Goal: Task Accomplishment & Management: Manage account settings

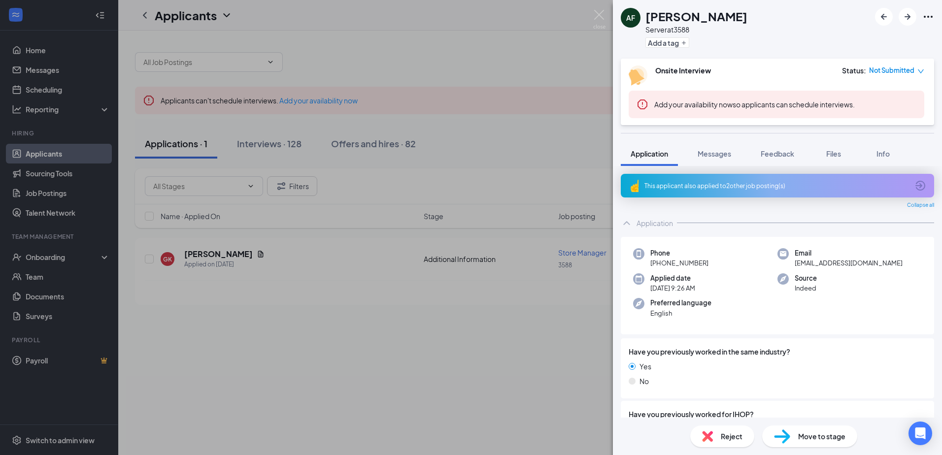
click at [497, 325] on div "AF [PERSON_NAME] Server at 3588 Add a tag Onsite Interview Status : Not Submitt…" at bounding box center [471, 227] width 942 height 455
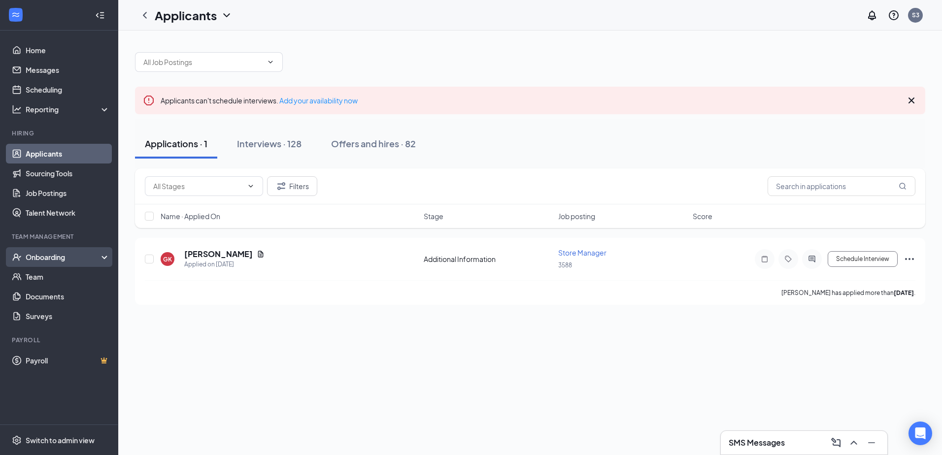
click at [81, 254] on div "Onboarding" at bounding box center [64, 257] width 76 height 10
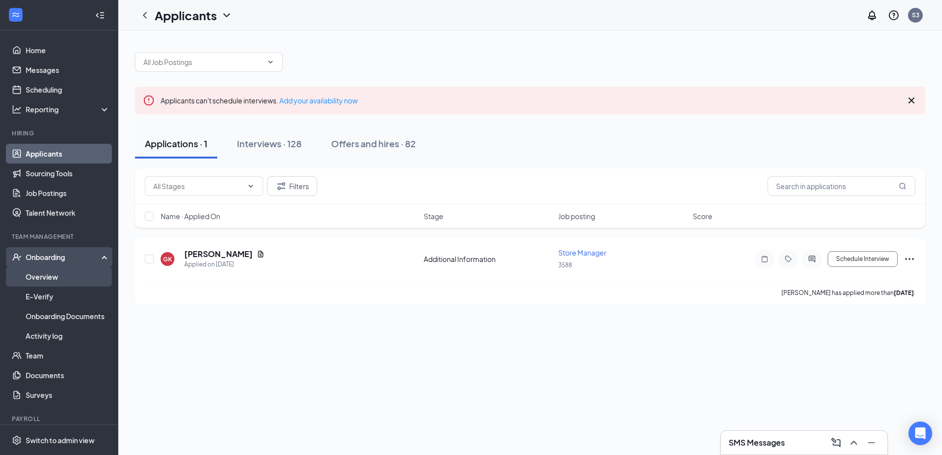
click at [65, 275] on link "Overview" at bounding box center [68, 277] width 84 height 20
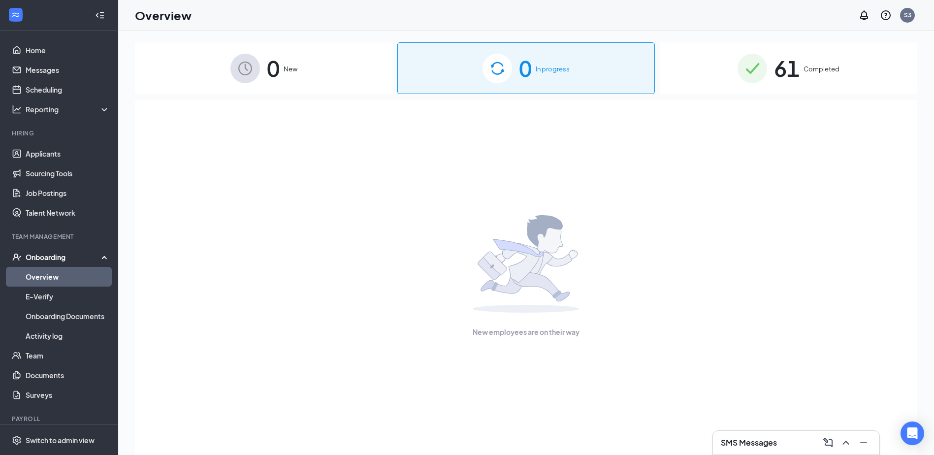
click at [772, 66] on div "61 Completed" at bounding box center [789, 68] width 258 height 52
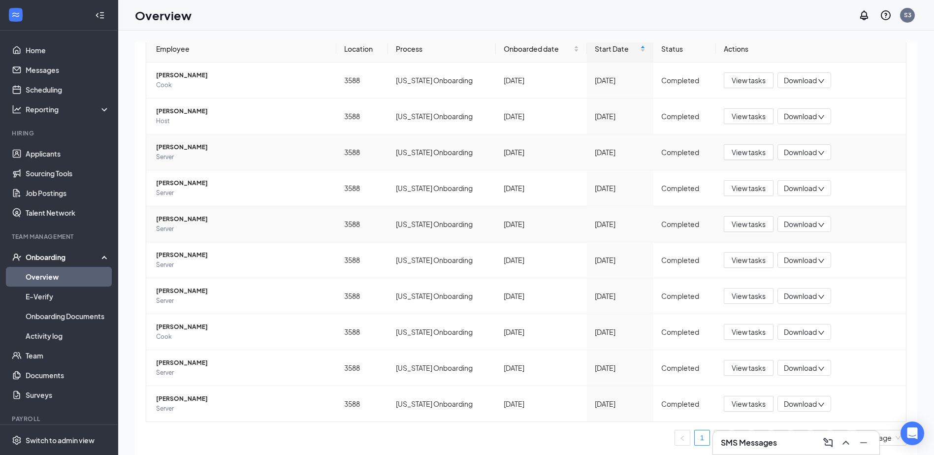
scroll to position [104, 0]
click at [849, 442] on icon "ChevronUp" at bounding box center [846, 443] width 12 height 12
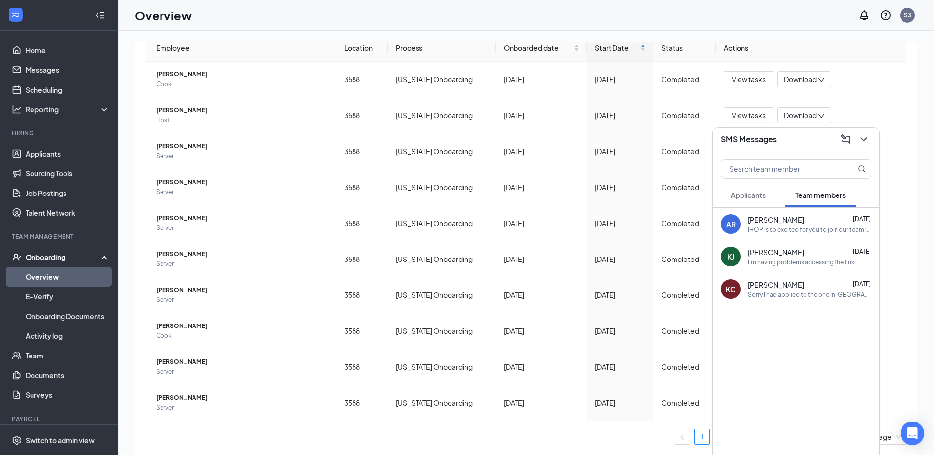
click at [849, 442] on div "AR [PERSON_NAME] [DATE] IHOP is so excited for you to join our team! Do you kno…" at bounding box center [796, 331] width 166 height 247
click at [861, 132] on button at bounding box center [864, 139] width 16 height 16
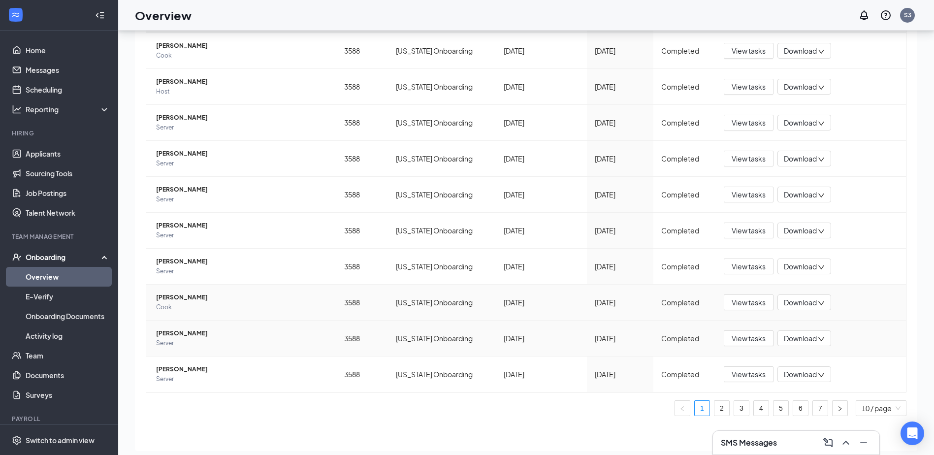
scroll to position [44, 0]
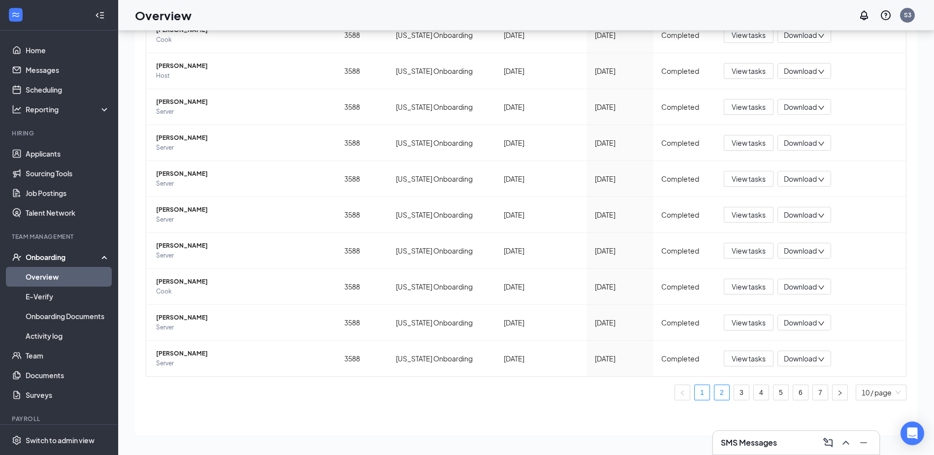
click at [715, 395] on link "2" at bounding box center [722, 392] width 15 height 15
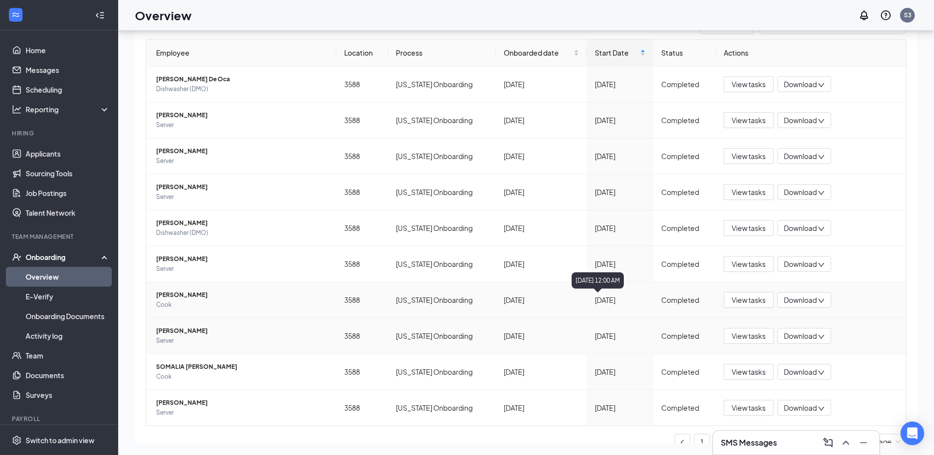
scroll to position [104, 0]
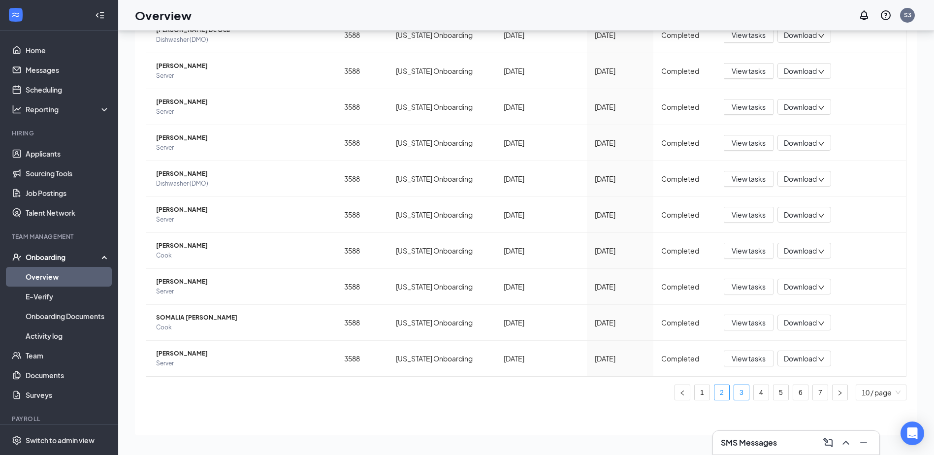
click at [734, 396] on link "3" at bounding box center [741, 392] width 15 height 15
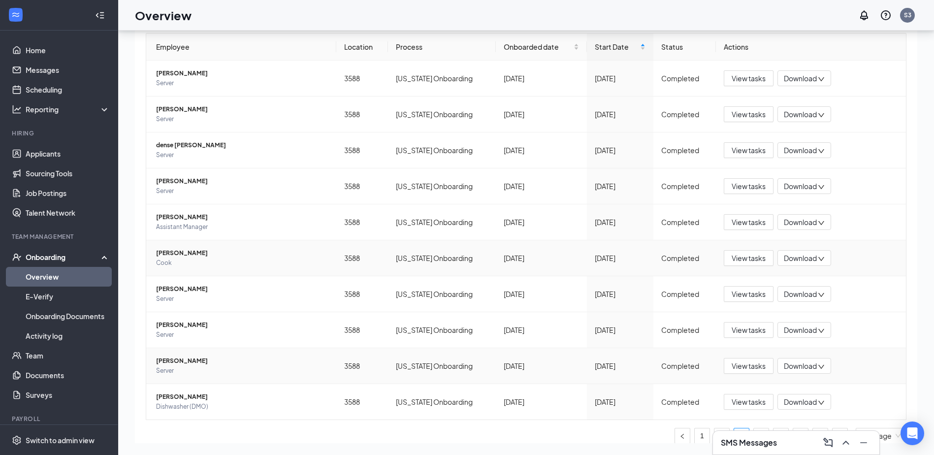
scroll to position [104, 0]
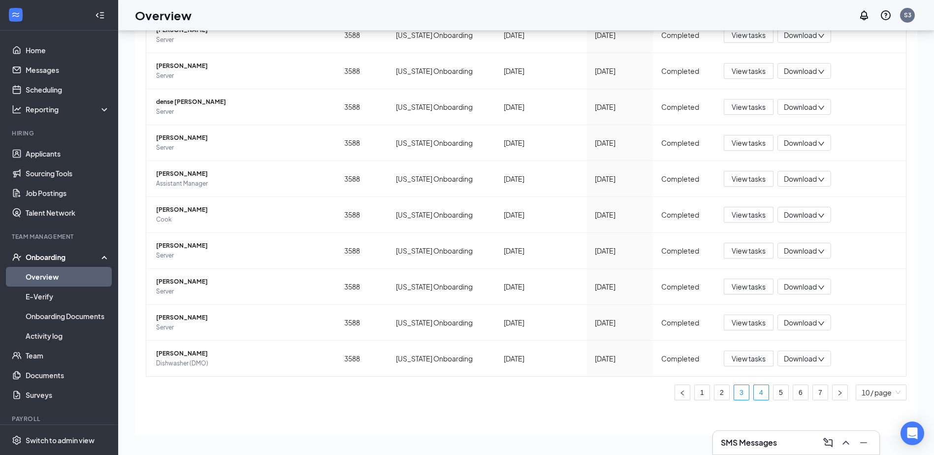
click at [757, 392] on link "4" at bounding box center [761, 392] width 15 height 15
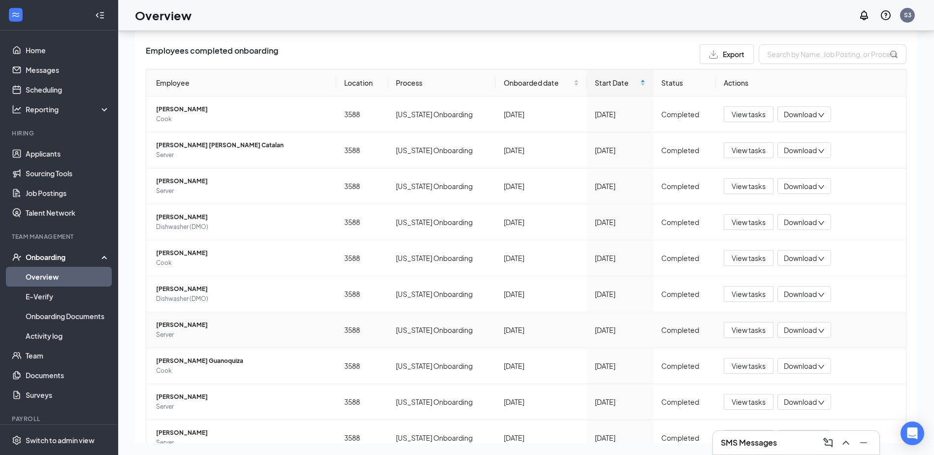
scroll to position [49, 0]
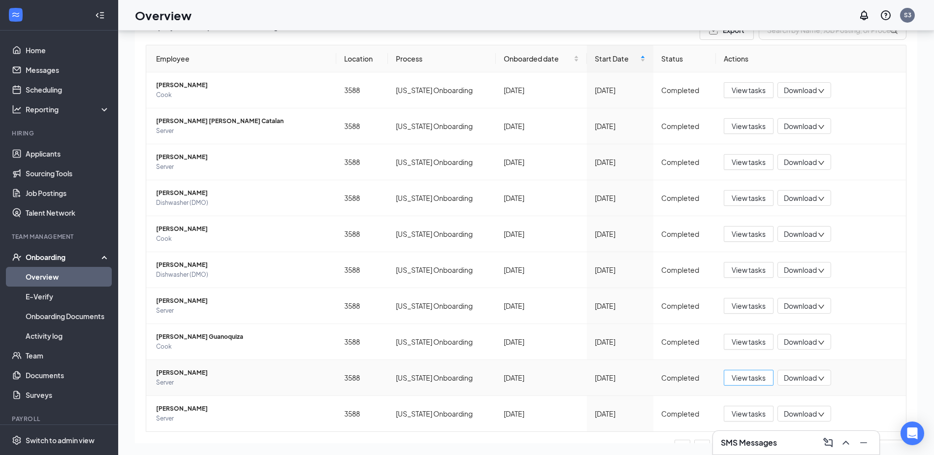
click at [736, 385] on button "View tasks" at bounding box center [749, 378] width 50 height 16
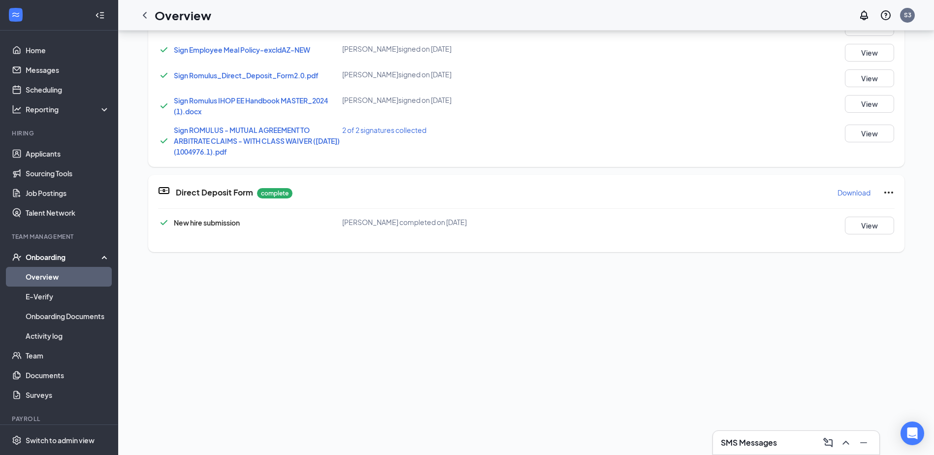
scroll to position [98, 0]
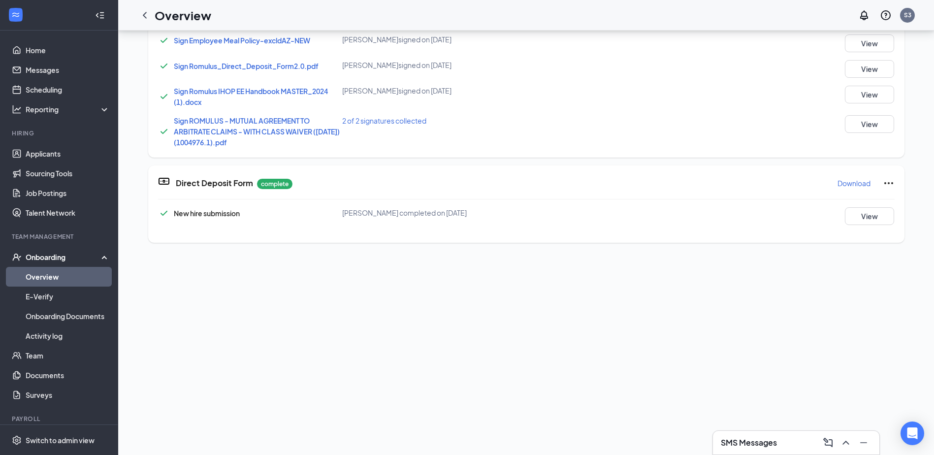
click at [848, 184] on p "Download" at bounding box center [854, 183] width 33 height 10
click at [856, 216] on button "View" at bounding box center [869, 216] width 49 height 18
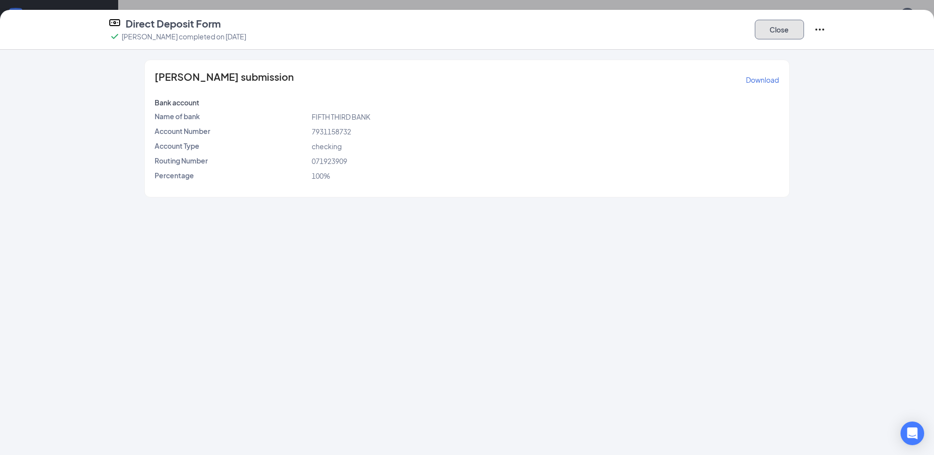
click at [775, 24] on button "Close" at bounding box center [779, 30] width 49 height 20
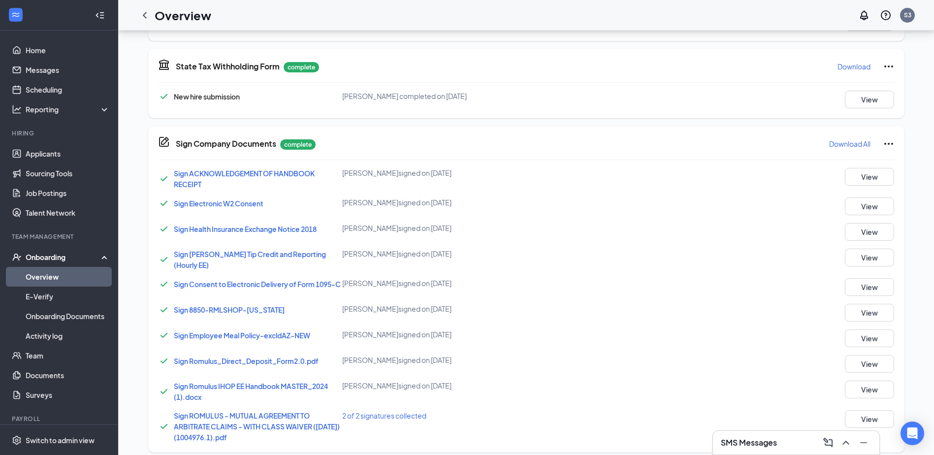
scroll to position [290, 0]
click at [847, 146] on p "Download All" at bounding box center [849, 144] width 41 height 10
click at [844, 66] on p "Download" at bounding box center [854, 67] width 33 height 10
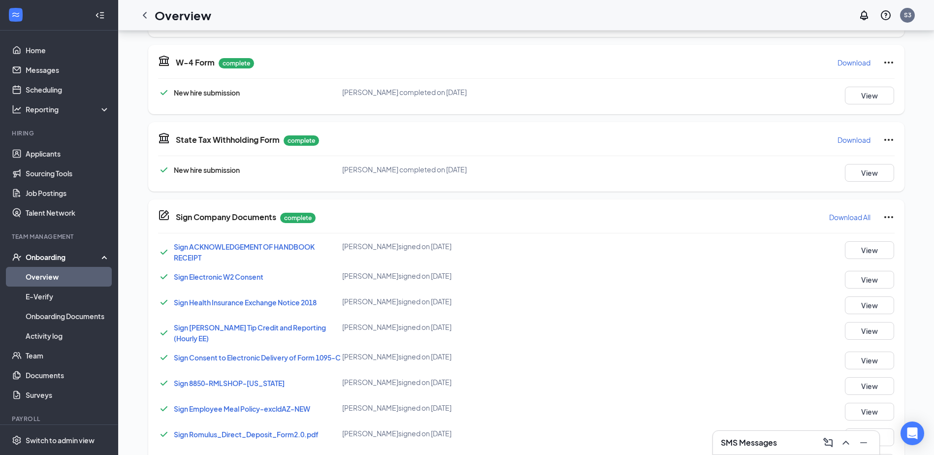
scroll to position [240, 0]
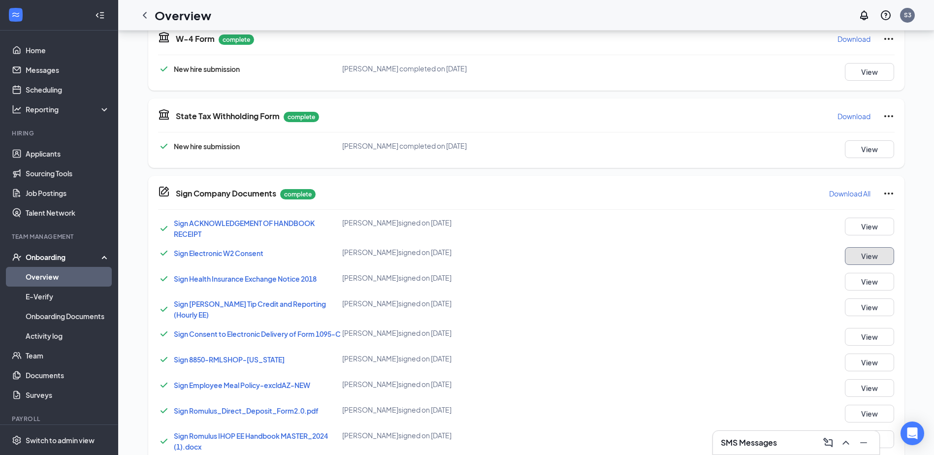
click at [864, 255] on button "View" at bounding box center [869, 256] width 49 height 18
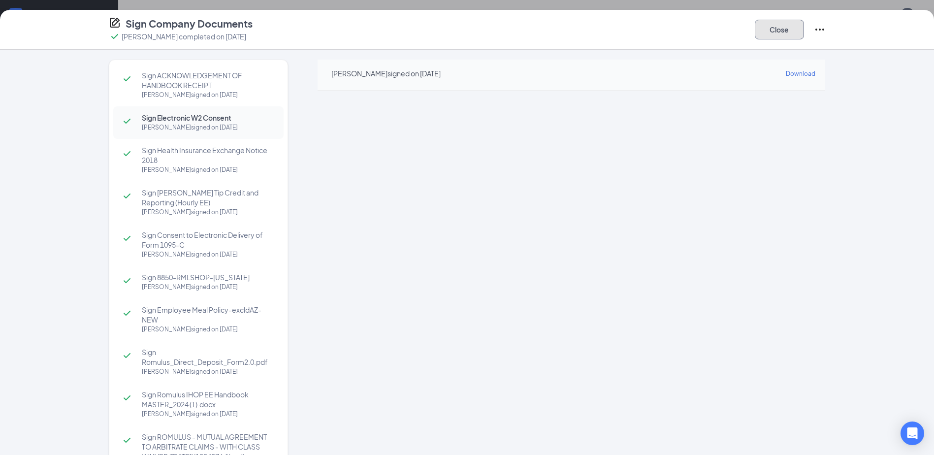
click at [783, 34] on button "Close" at bounding box center [779, 30] width 49 height 20
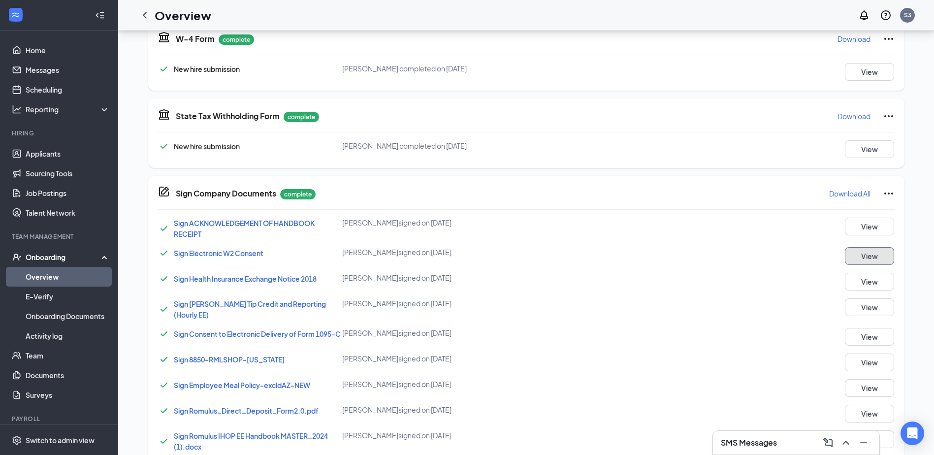
click at [861, 250] on button "View" at bounding box center [869, 256] width 49 height 18
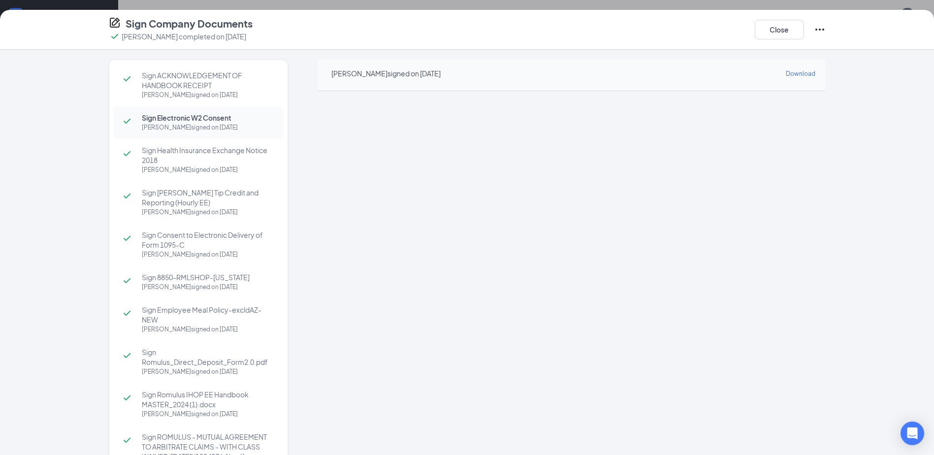
scroll to position [0, 0]
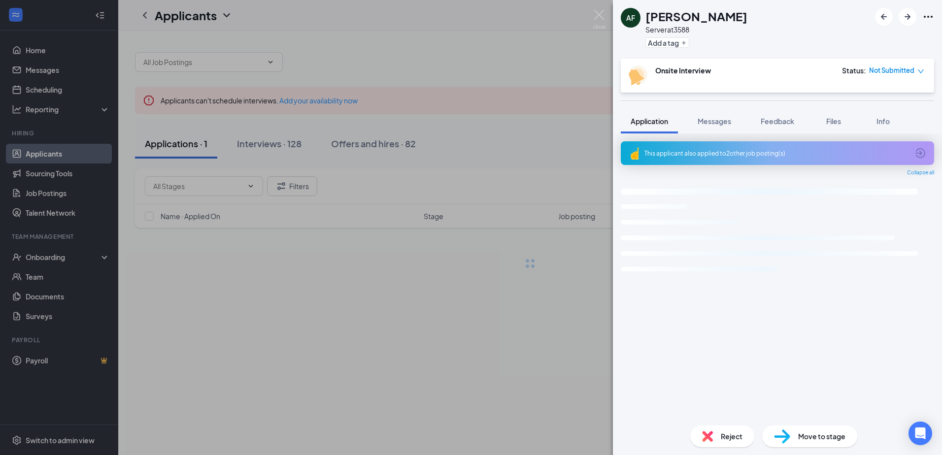
click at [56, 255] on div "AF [PERSON_NAME] Server at 3588 Add a tag Onsite Interview Status : Not Submitt…" at bounding box center [471, 227] width 942 height 455
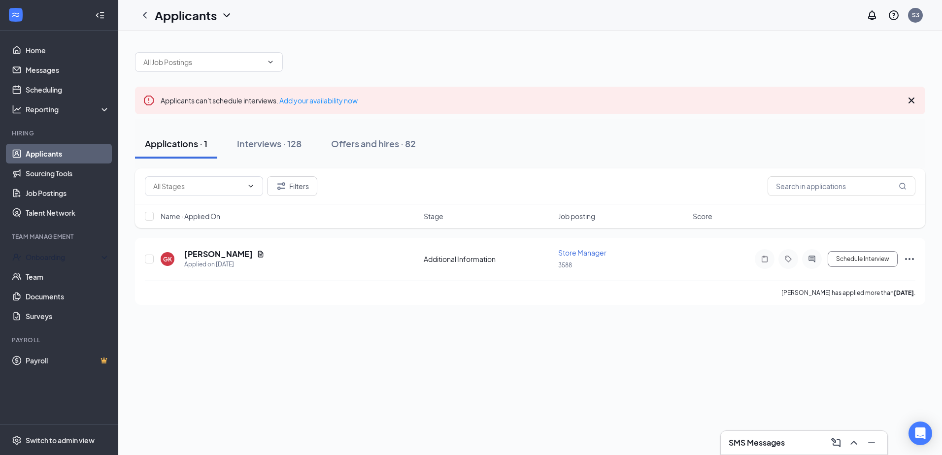
click at [56, 255] on div "Onboarding" at bounding box center [64, 257] width 76 height 10
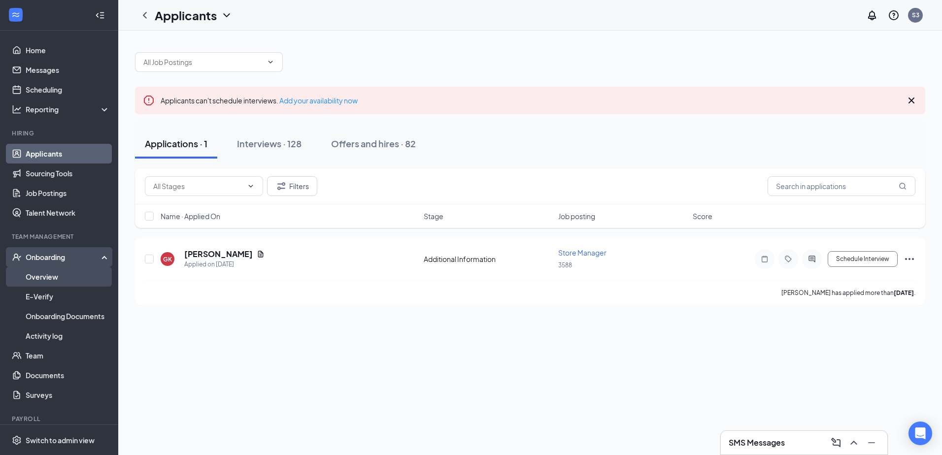
click at [48, 275] on link "Overview" at bounding box center [68, 277] width 84 height 20
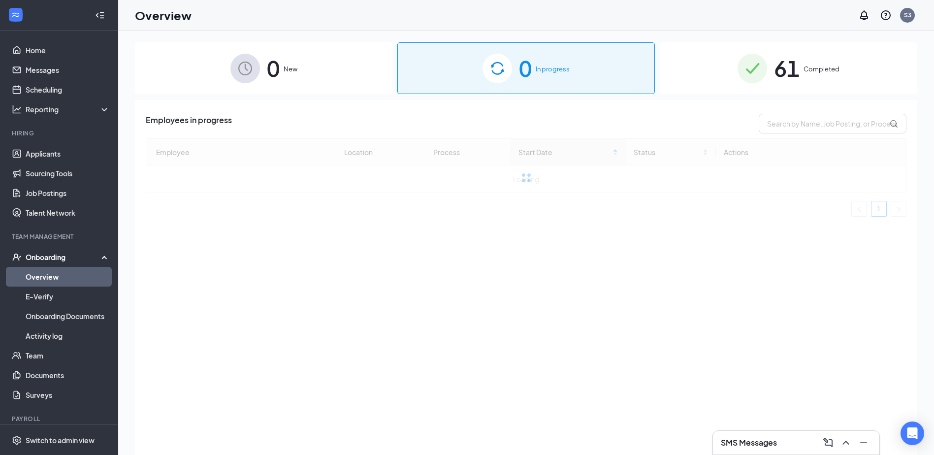
click at [800, 70] on span "61" at bounding box center [787, 68] width 26 height 34
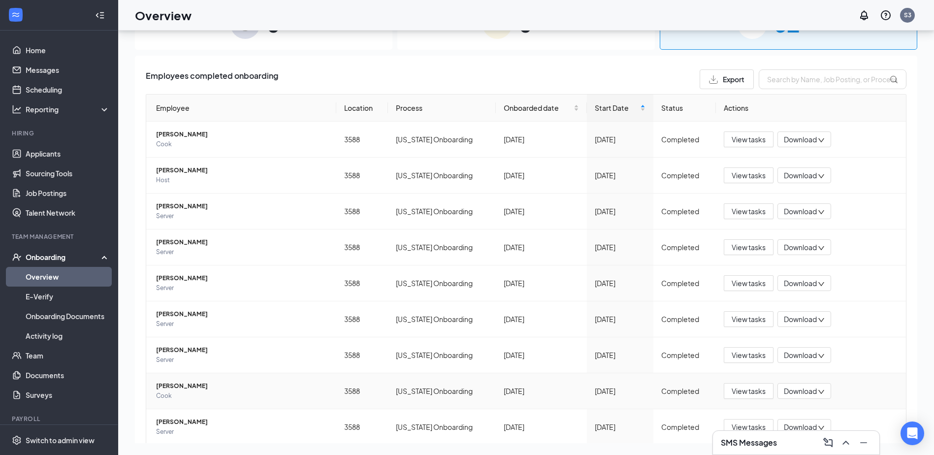
scroll to position [104, 0]
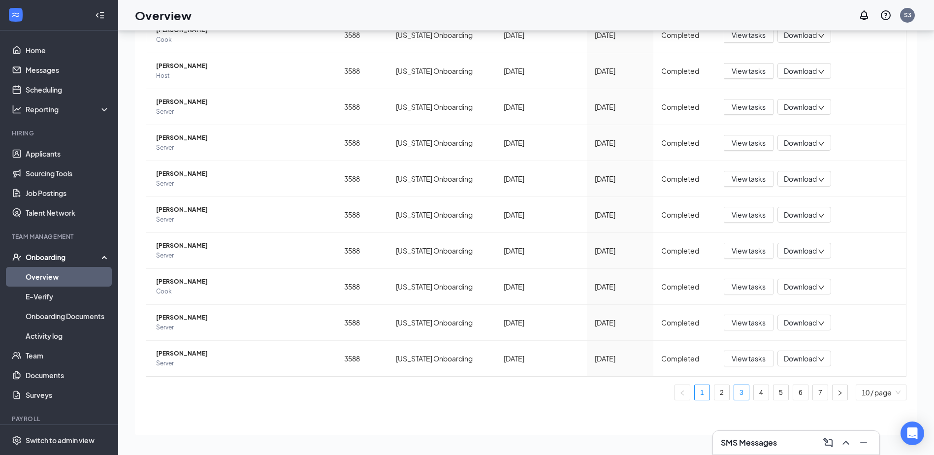
click at [738, 395] on link "3" at bounding box center [741, 392] width 15 height 15
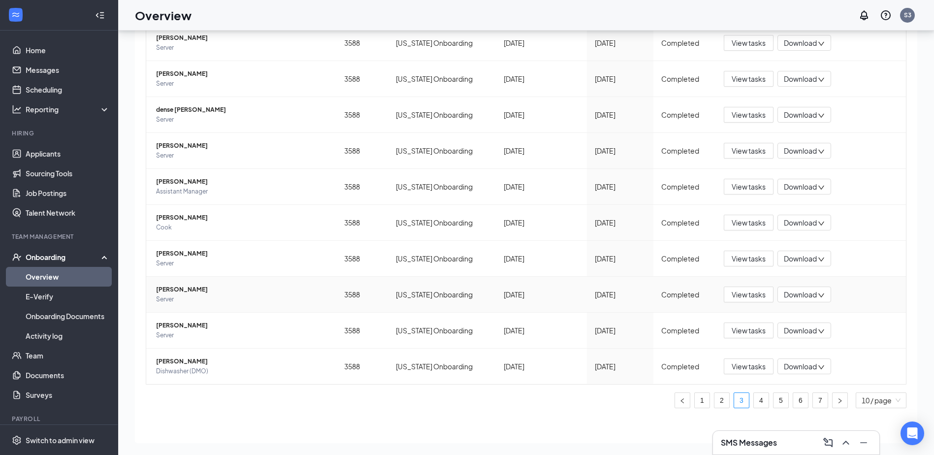
scroll to position [104, 0]
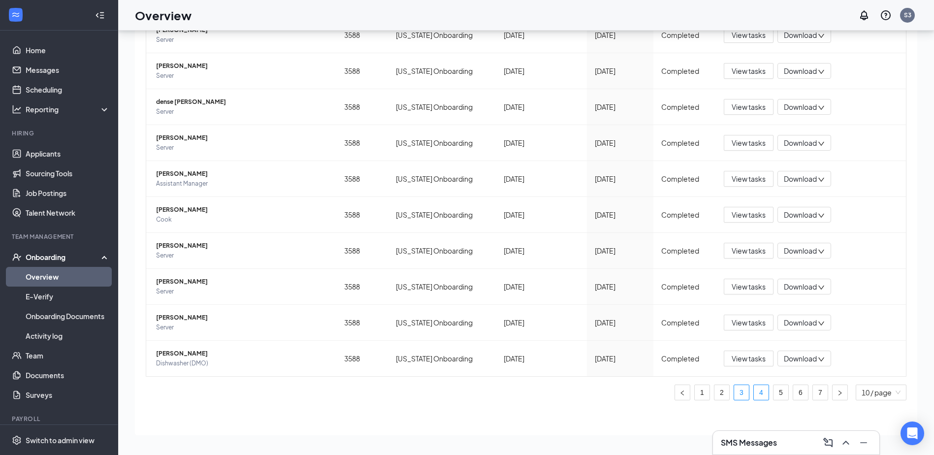
click at [754, 393] on link "4" at bounding box center [761, 392] width 15 height 15
click at [799, 325] on span "Download" at bounding box center [800, 323] width 33 height 10
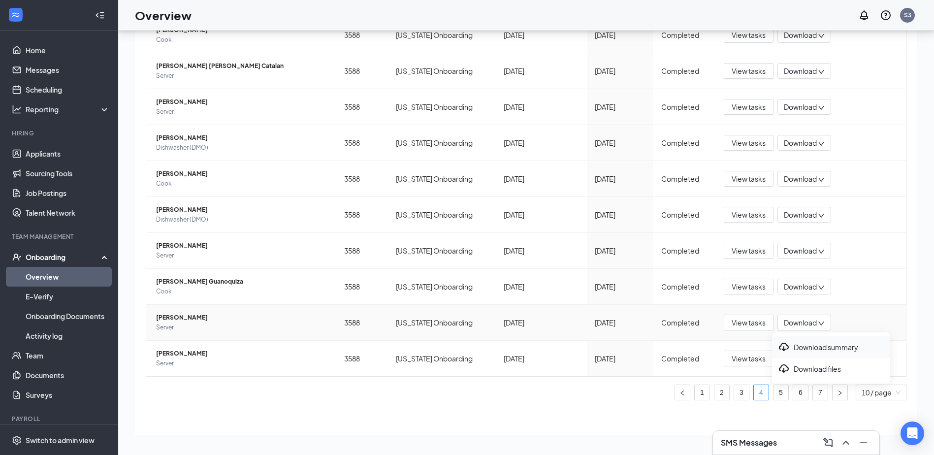
click at [809, 346] on div "Download summary" at bounding box center [831, 347] width 106 height 12
